Goal: Task Accomplishment & Management: Manage account settings

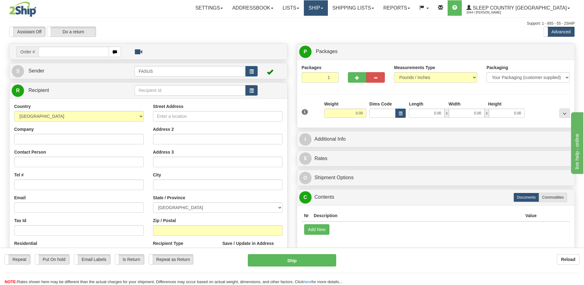
click at [328, 5] on link "Ship" at bounding box center [316, 7] width 24 height 15
click at [322, 30] on span "OnHold / Order Queue" at bounding box center [299, 29] width 43 height 5
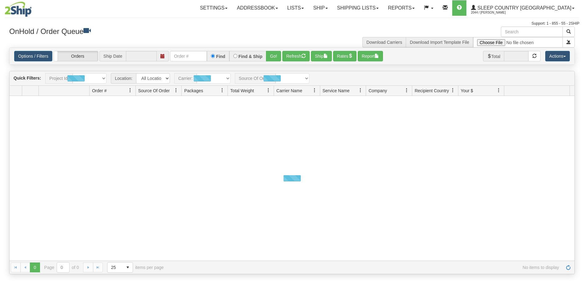
type input "[DATE]"
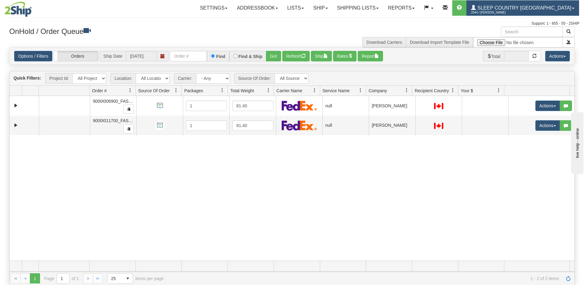
click at [549, 6] on span "Sleep Country [GEOGRAPHIC_DATA]" at bounding box center [523, 7] width 95 height 5
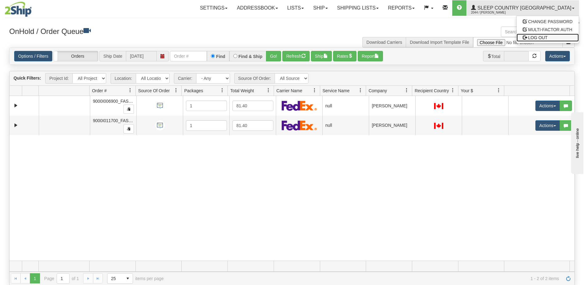
click at [542, 37] on span "LOG OUT" at bounding box center [538, 37] width 19 height 5
